Goal: Task Accomplishment & Management: Complete application form

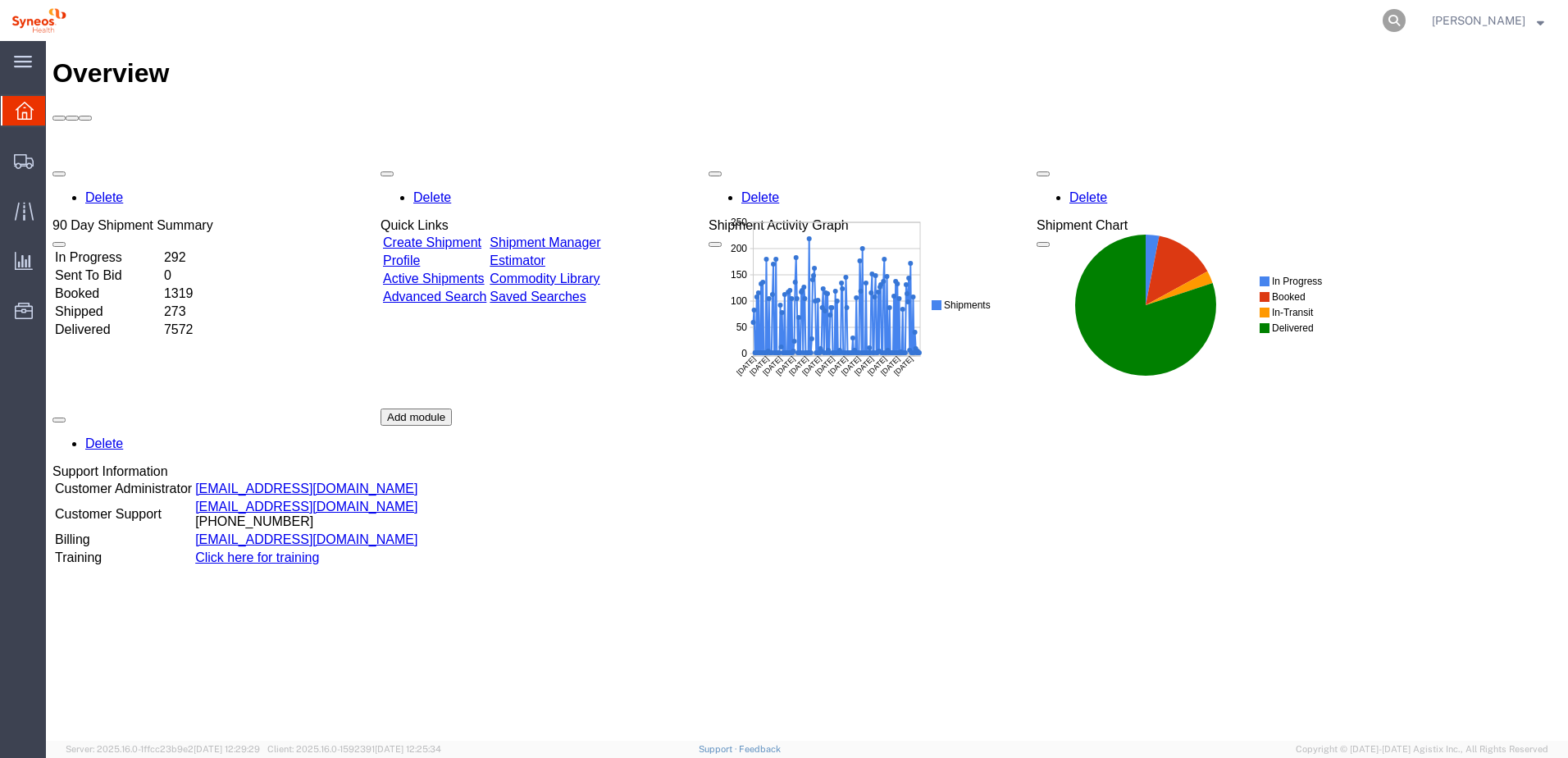
click at [1406, 18] on icon at bounding box center [1394, 20] width 23 height 23
click at [1285, 21] on input "search" at bounding box center [1133, 20] width 499 height 39
paste input "56467727"
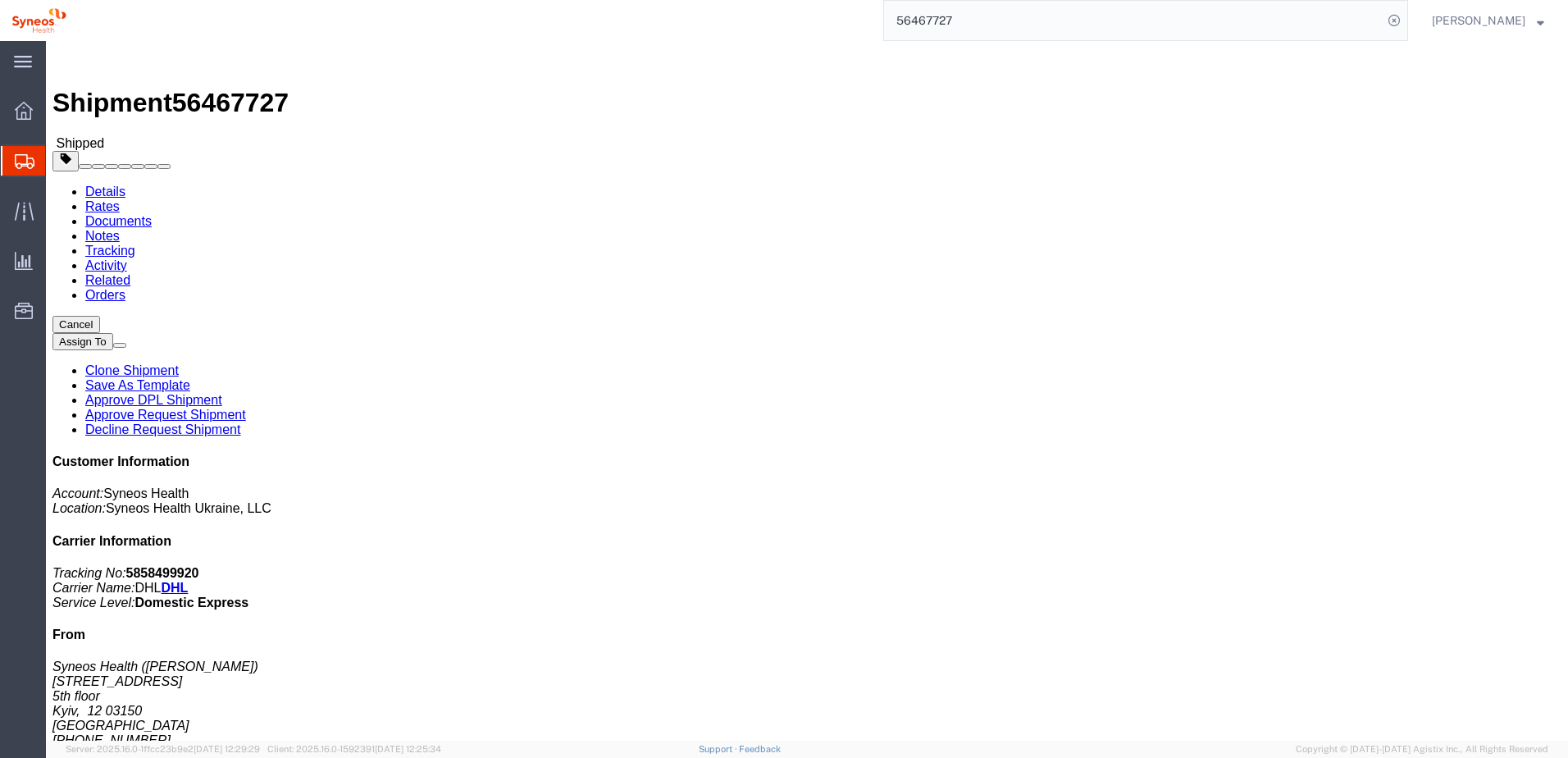
click link "Notes"
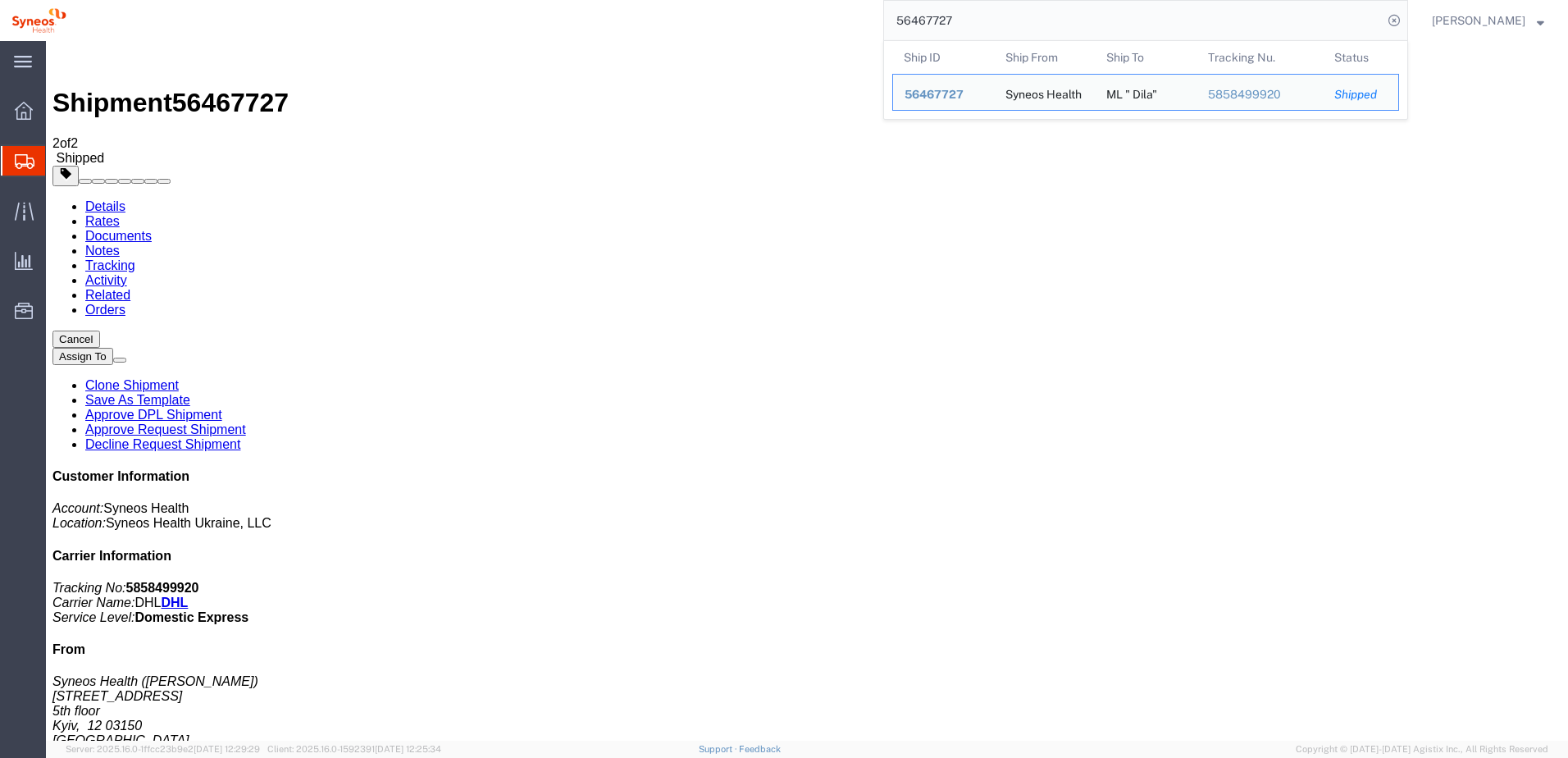
drag, startPoint x: 982, startPoint y: 19, endPoint x: 822, endPoint y: 23, distance: 160.0
click at [826, 22] on div "56467727 Ship ID Ship From Ship To Tracking Nu. Status Ship ID 56467727 Ship Fr…" at bounding box center [743, 20] width 1330 height 41
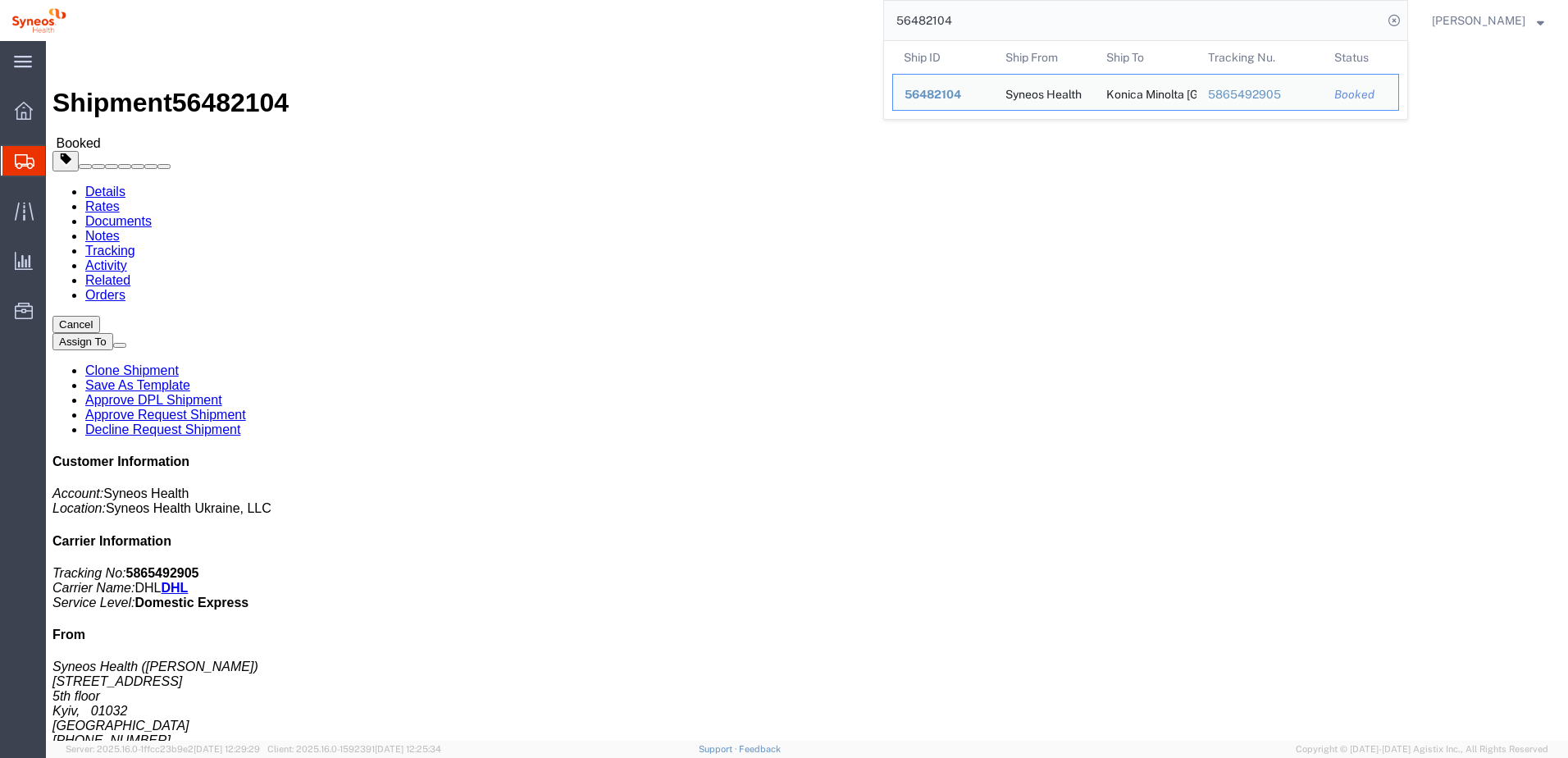
click address "Konica Minolta Ukraine ([PERSON_NAME][STREET_ADDRESS] Kyiv, 03022 [GEOGRAPHIC_D…"
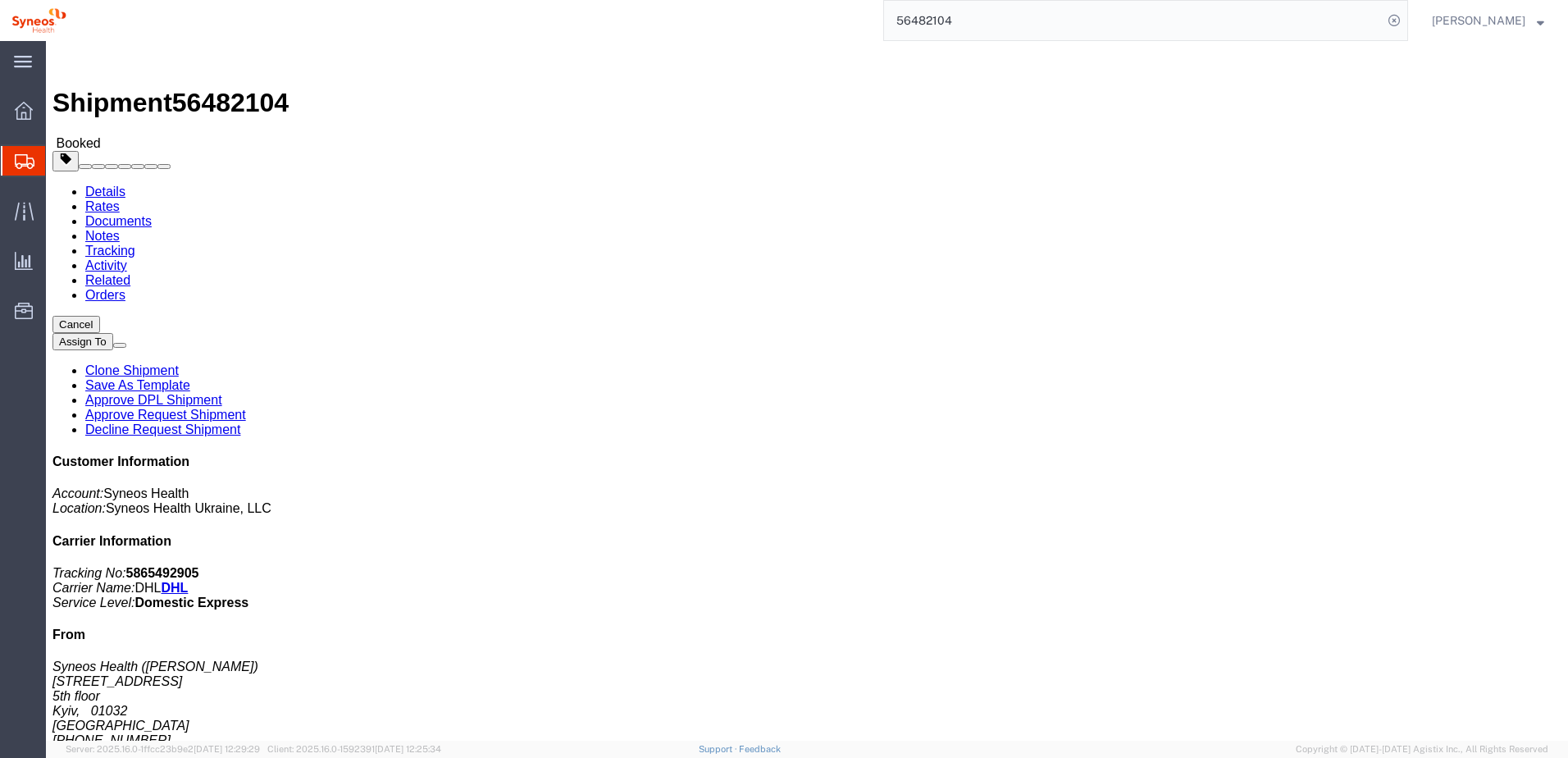
click link "Notes"
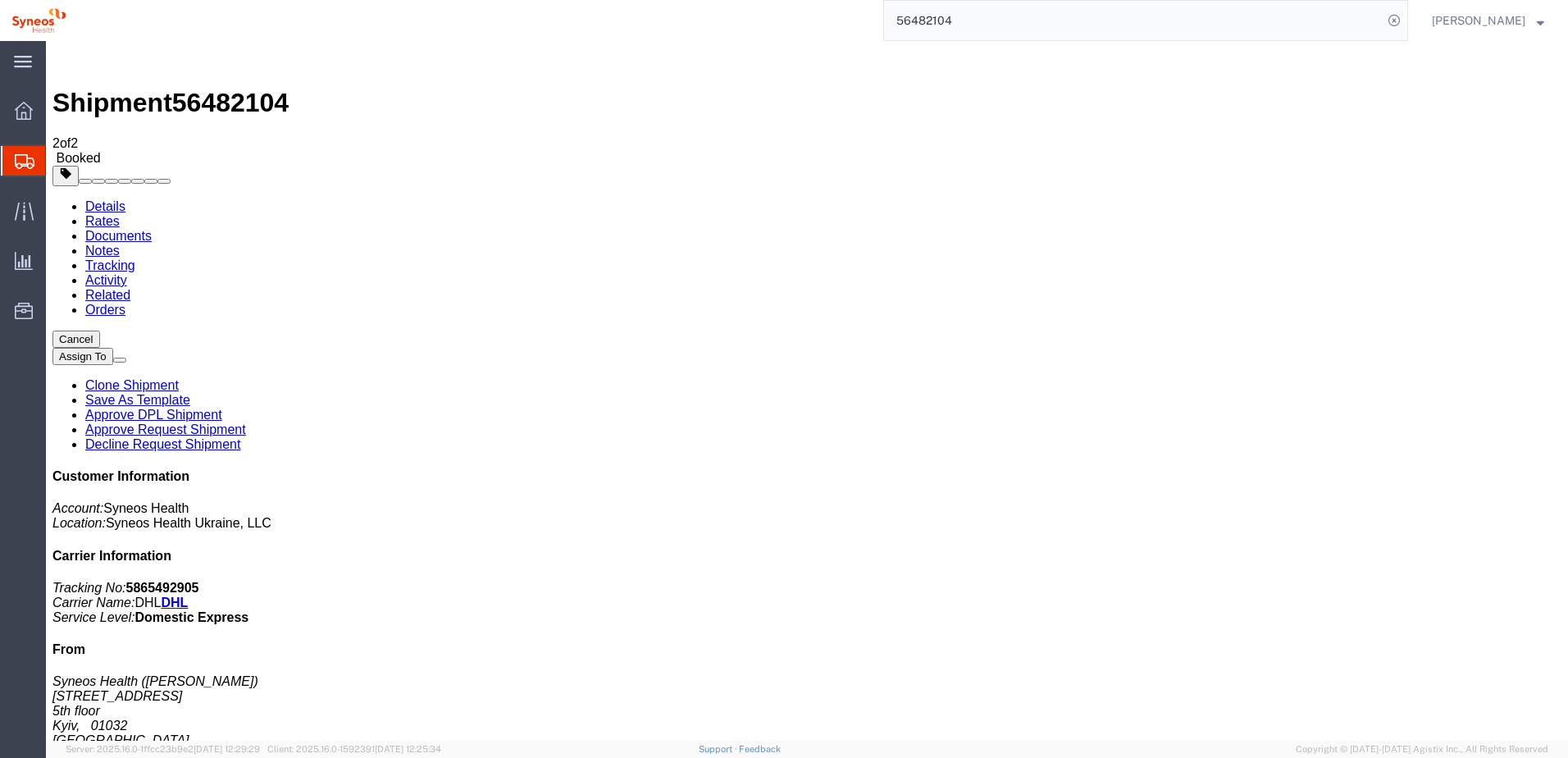
click at [115, 199] on link "Details" at bounding box center [105, 206] width 40 height 14
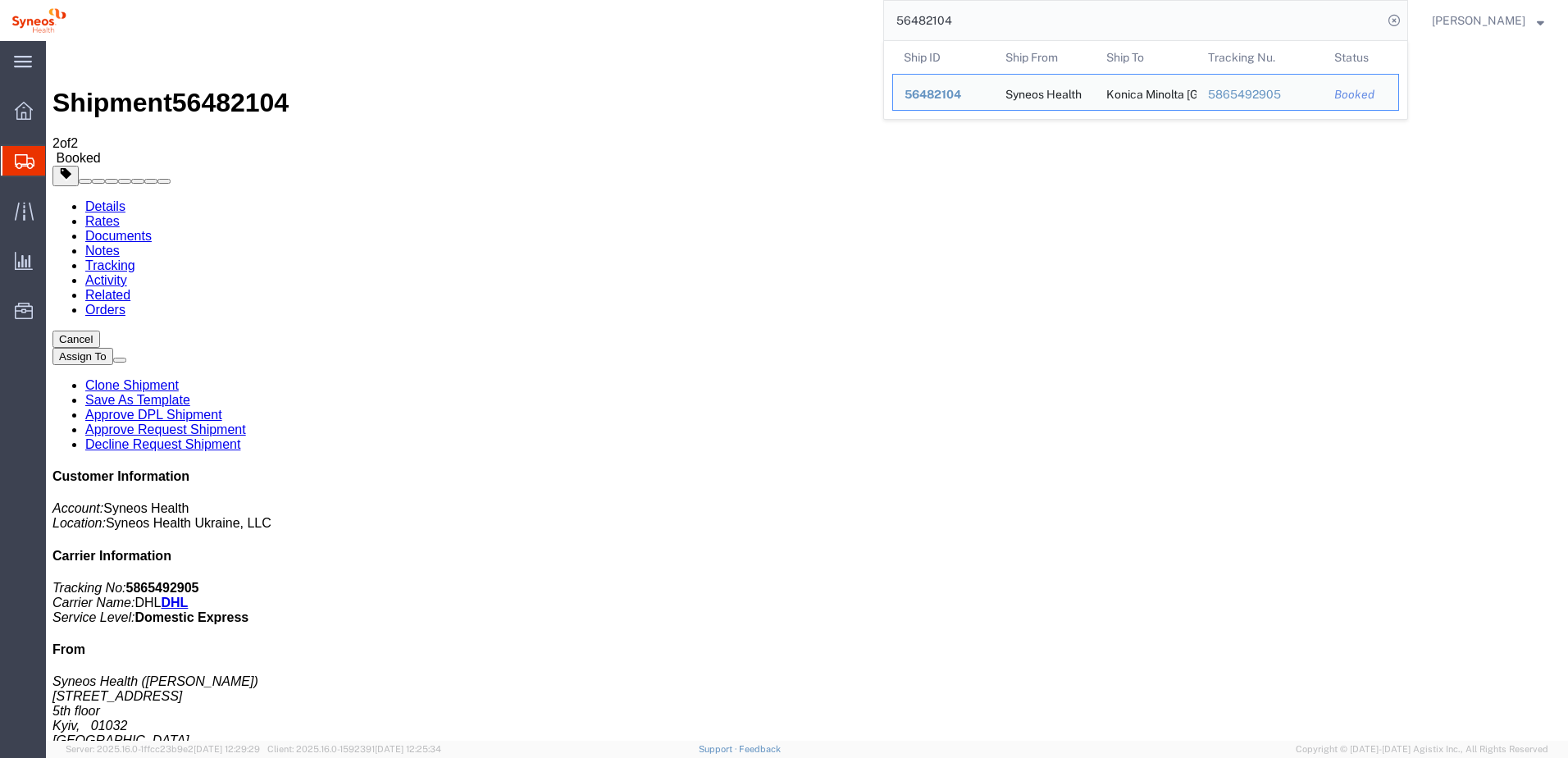
click at [1017, 29] on input "56482104" at bounding box center [1133, 20] width 499 height 39
drag, startPoint x: 1022, startPoint y: 28, endPoint x: 868, endPoint y: 10, distance: 155.0
click at [872, 7] on div "56482104 Ship ID Ship From Ship To Tracking Nu. Status Ship ID 56482104 Ship Fr…" at bounding box center [743, 20] width 1330 height 41
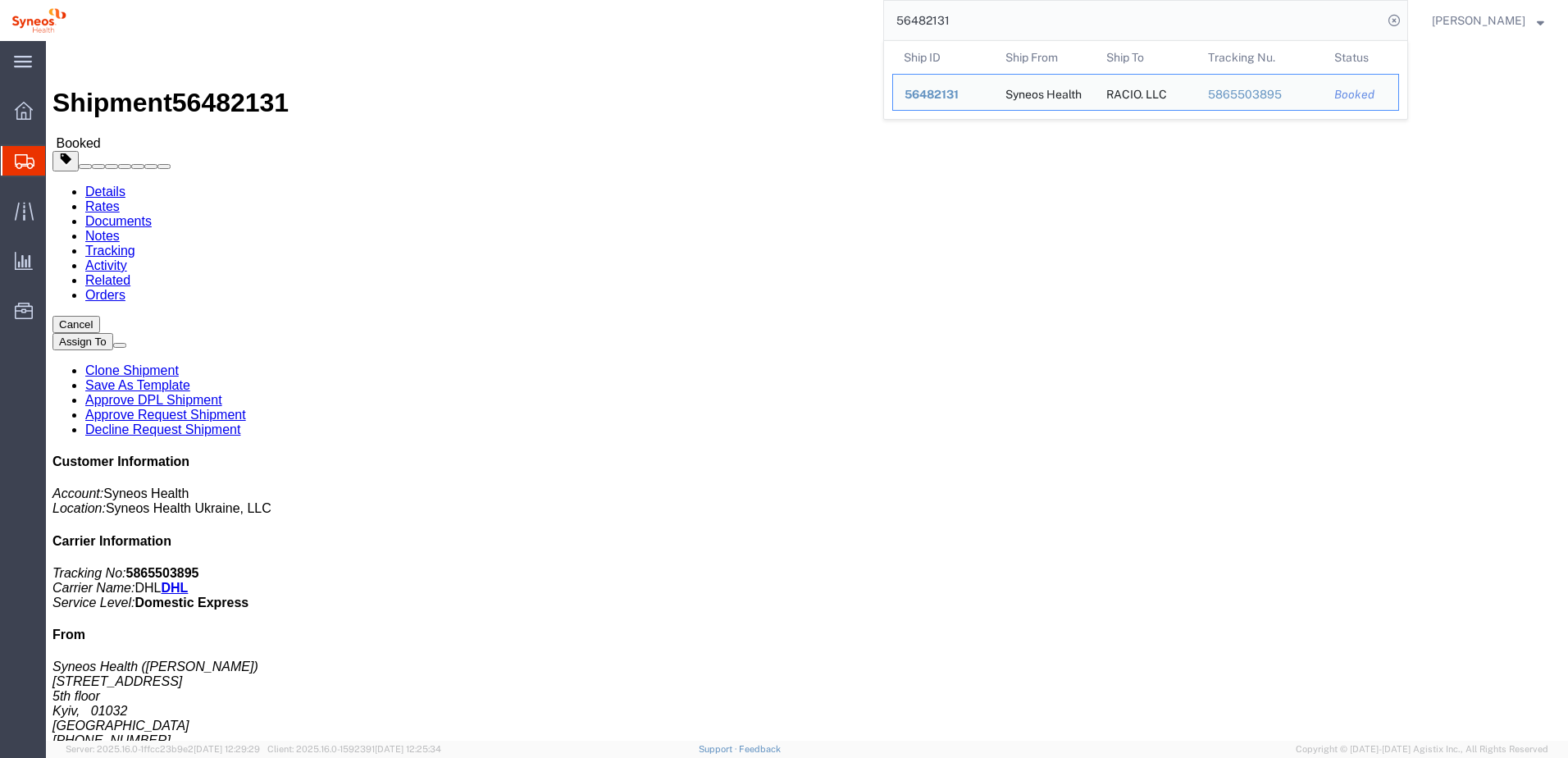
drag, startPoint x: 998, startPoint y: 30, endPoint x: 837, endPoint y: 22, distance: 161.2
click at [837, 22] on div "56482131 Ship ID Ship From Ship To Tracking Nu. Status Ship ID 56482131 Ship Fr…" at bounding box center [743, 20] width 1330 height 41
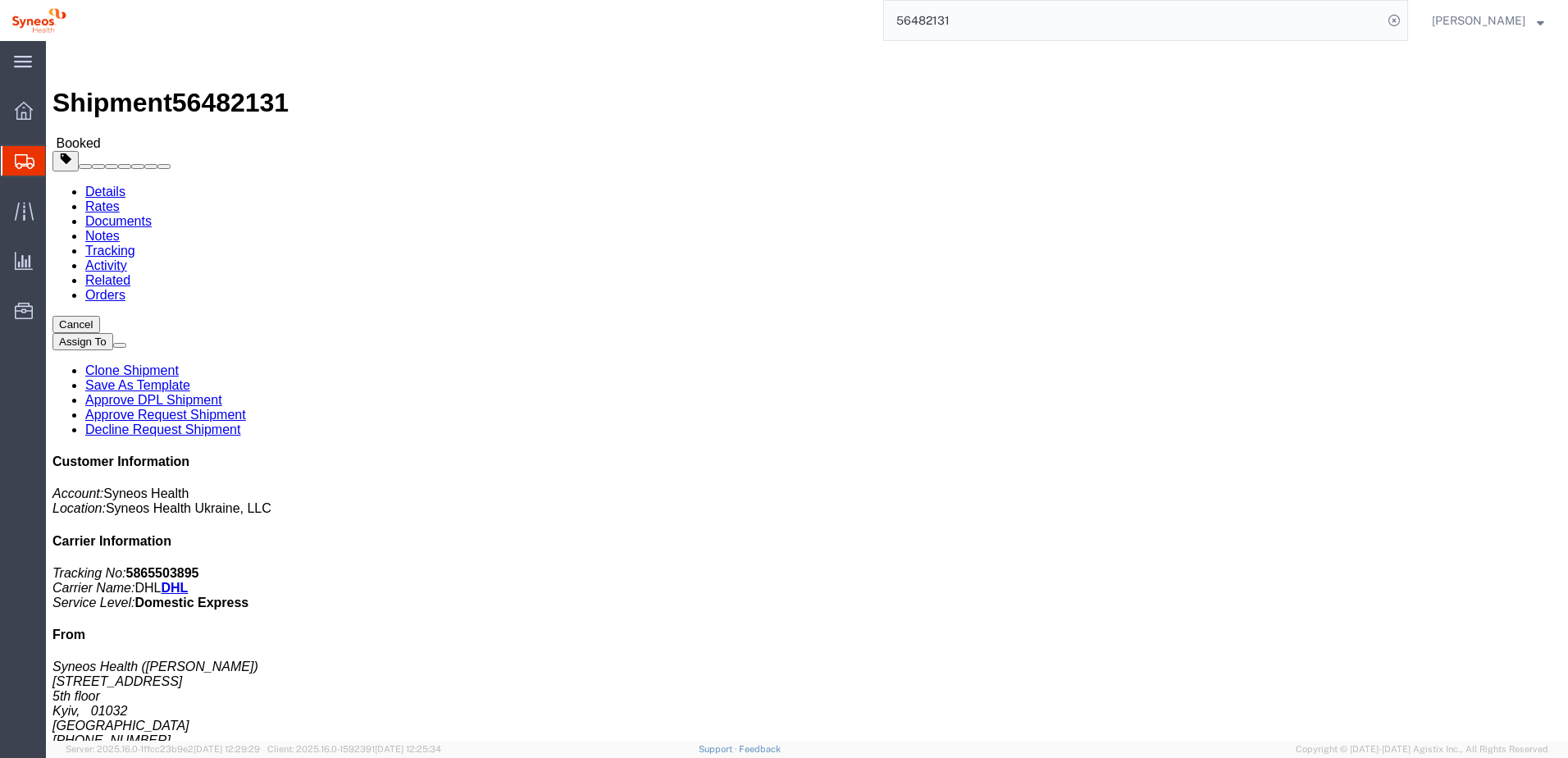
paste input "4040"
type input "56484040"
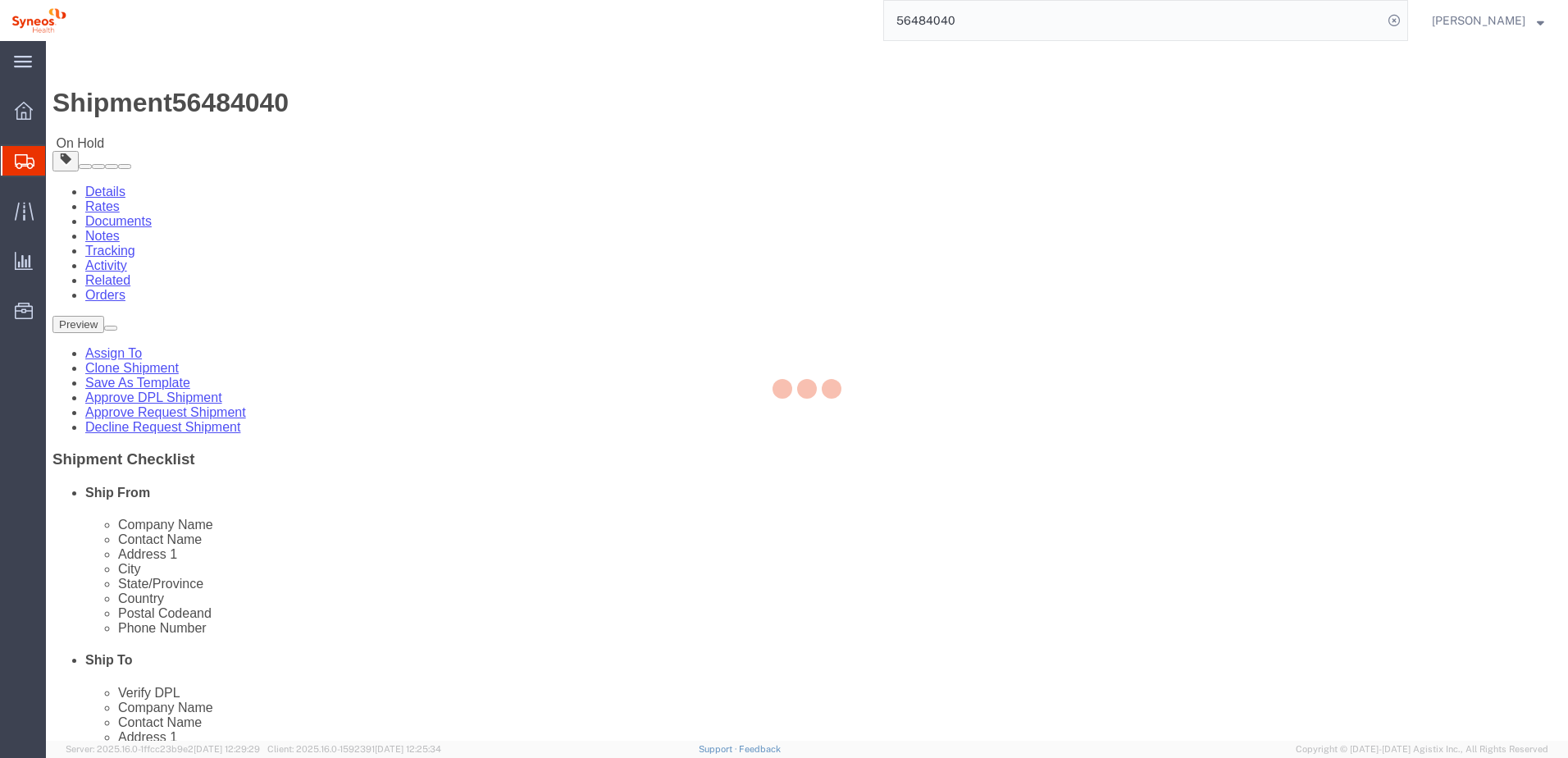
select select
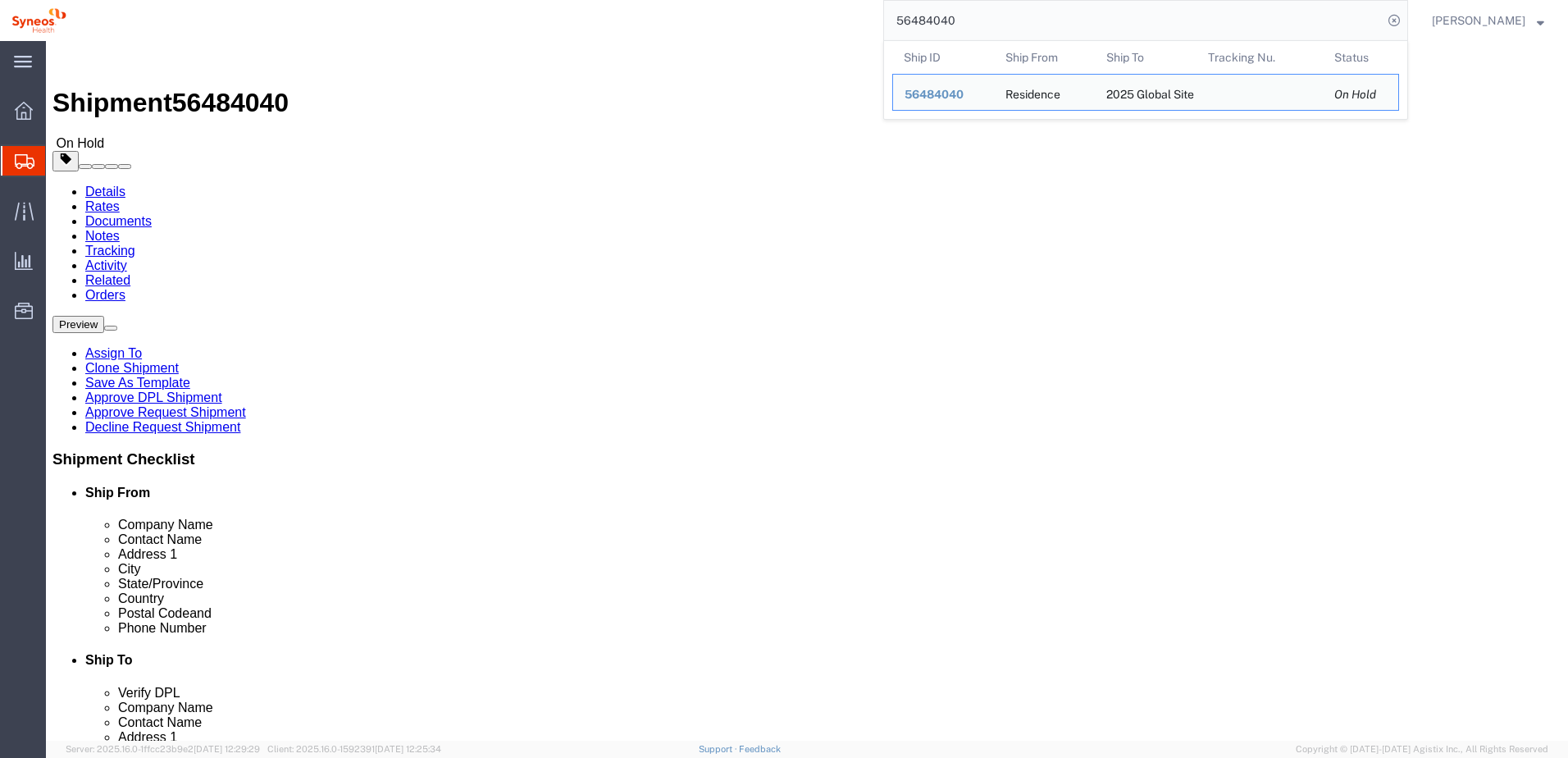
scroll to position [0, 1]
drag, startPoint x: 1083, startPoint y: 310, endPoint x: 1193, endPoint y: 304, distance: 110.2
click div "Please fix the following errors Ship From Location Location My Profile Location…"
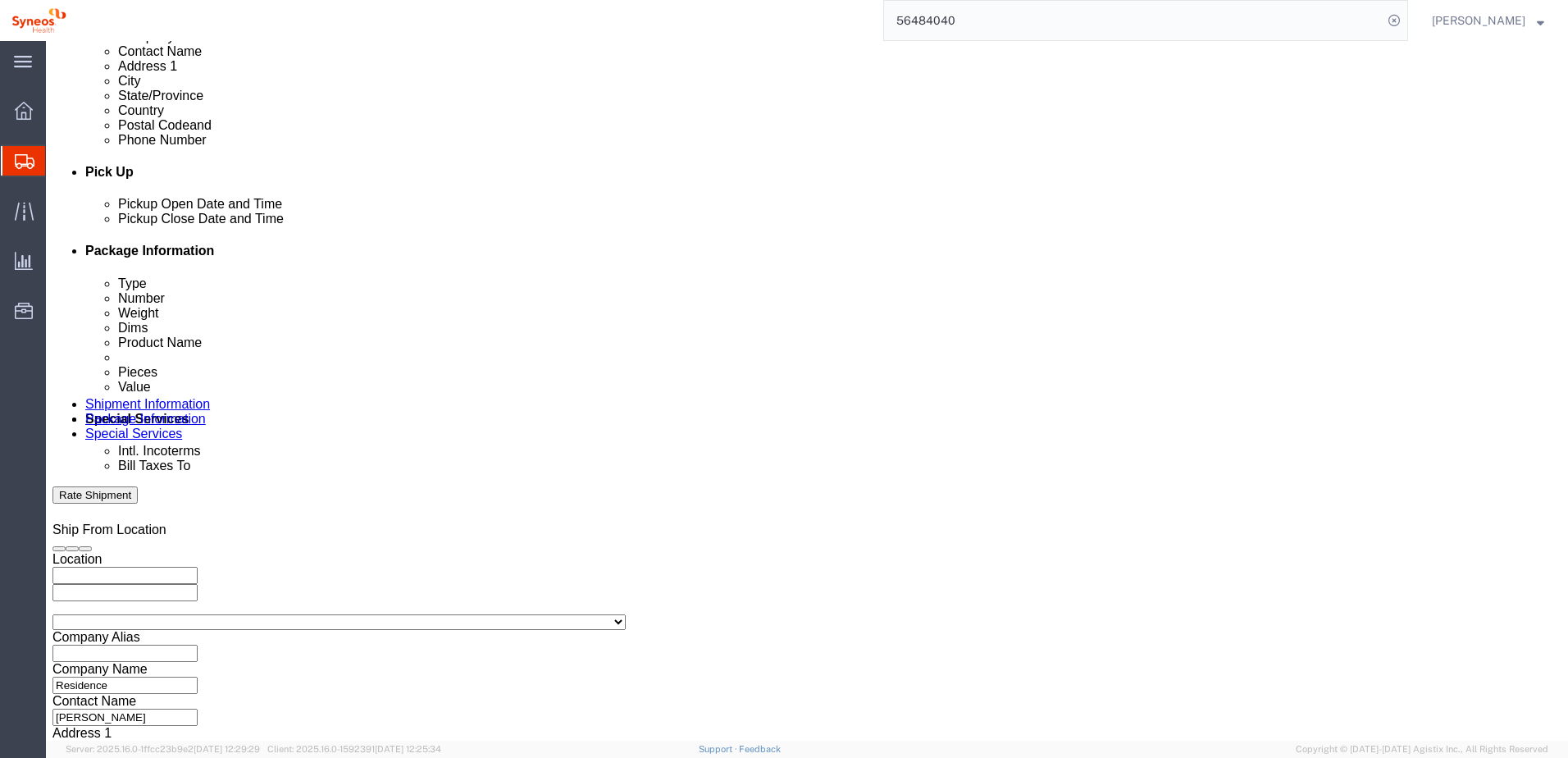
scroll to position [710, 0]
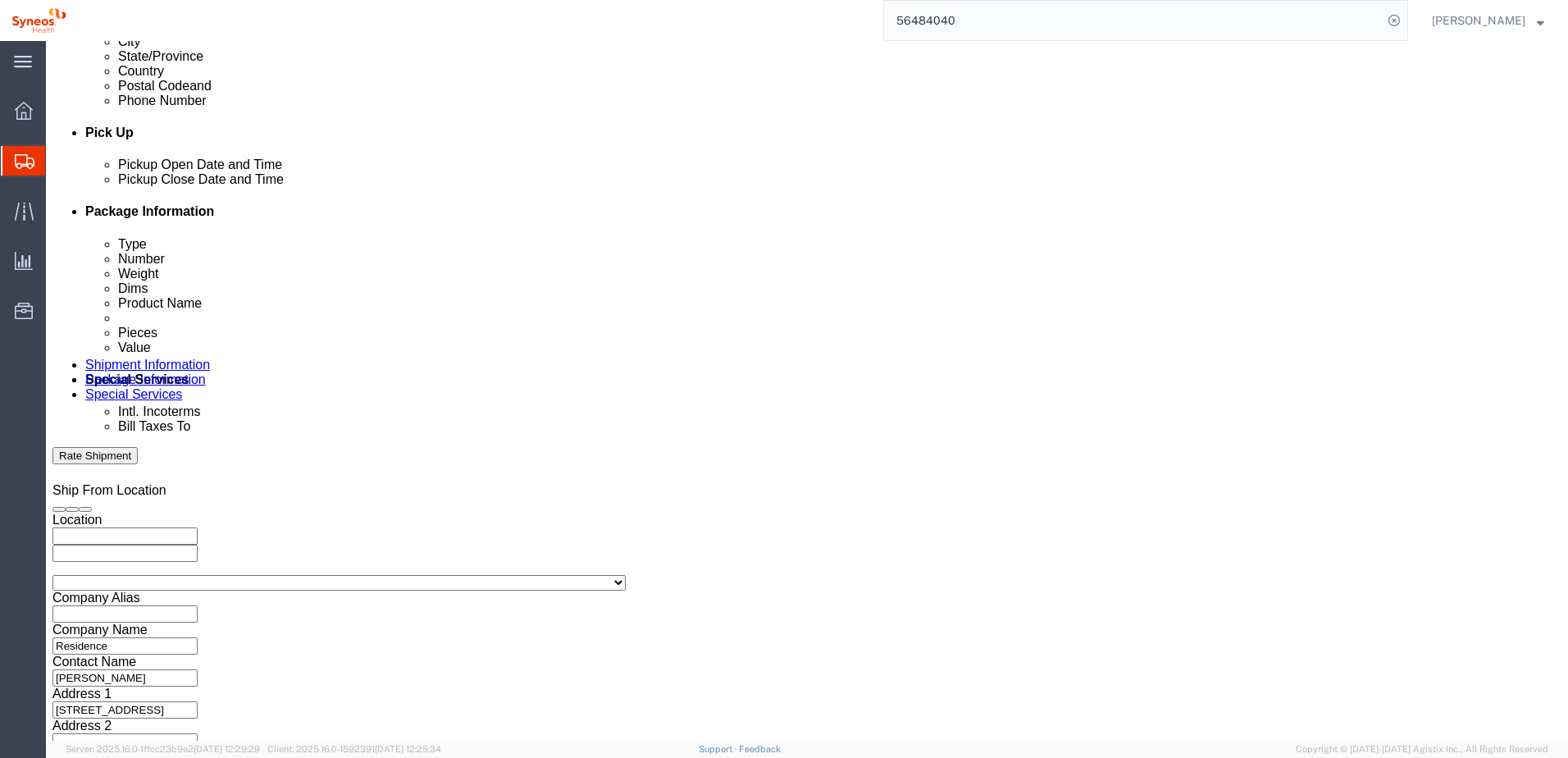
click button "Continue"
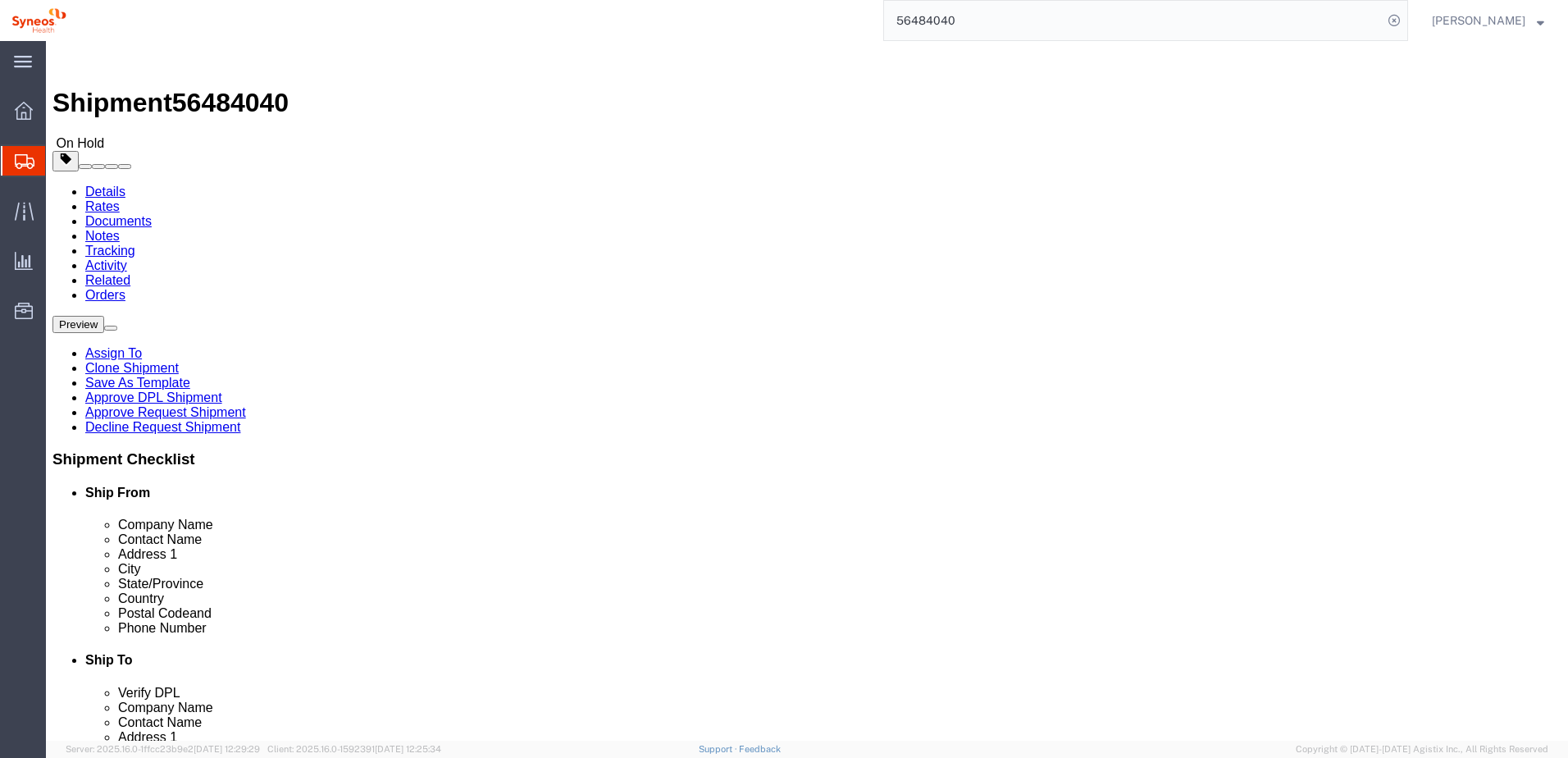
click dd "25.00 USD"
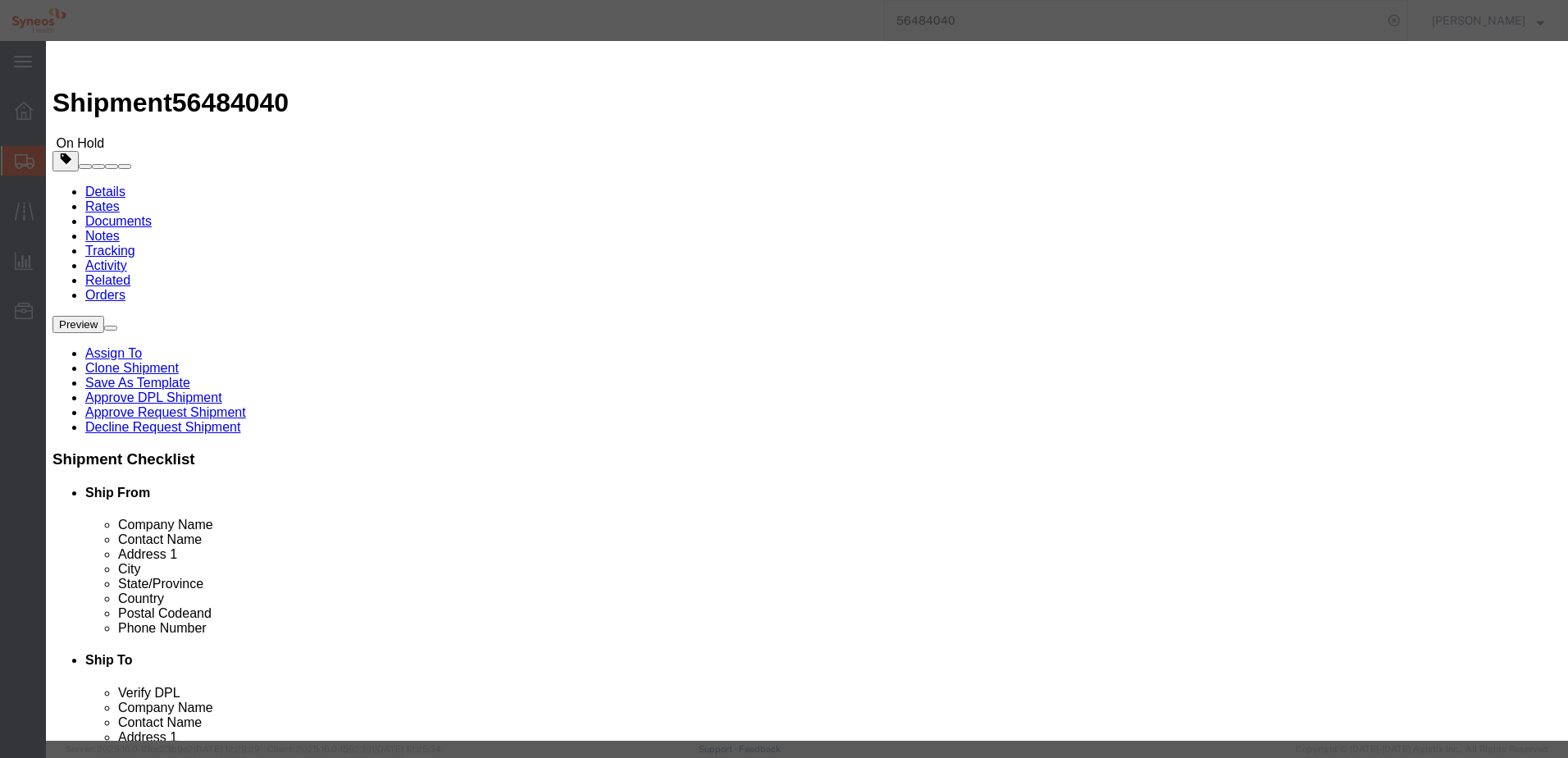
drag, startPoint x: 536, startPoint y: 121, endPoint x: 469, endPoint y: 113, distance: 67.5
click div "Commodity library Product Name Swag Pieces 150.00 Select Bag Barrels 100Board F…"
